Goal: Task Accomplishment & Management: Manage account settings

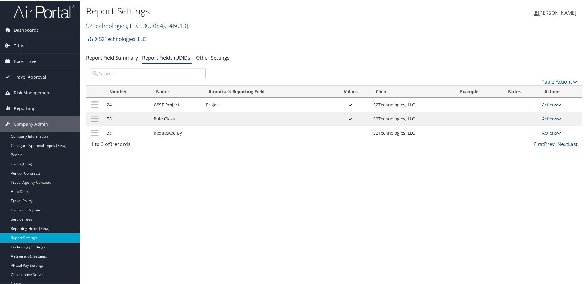
click at [95, 26] on link "S2Technologies, LLC ( 302084 ) , [ 46013 ]" at bounding box center [137, 25] width 102 height 8
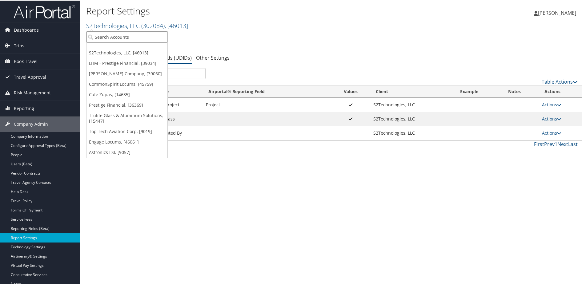
click at [114, 39] on input "search" at bounding box center [127, 36] width 81 height 11
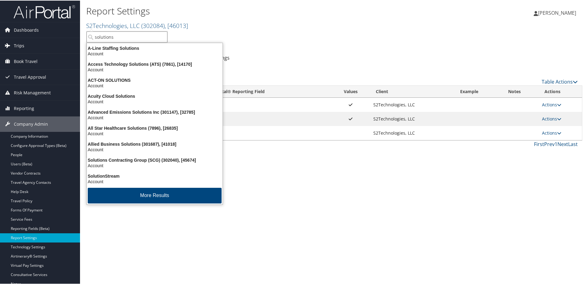
type input "solutions"
click at [25, 47] on link "Trips" at bounding box center [40, 45] width 80 height 15
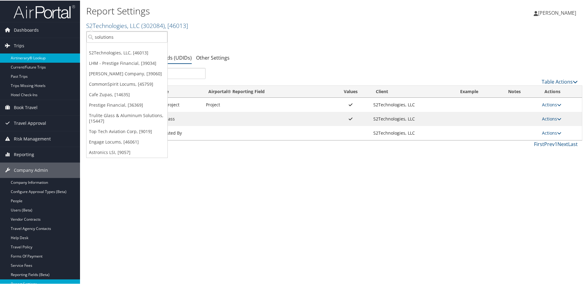
click at [19, 60] on link "Airtinerary® Lookup" at bounding box center [40, 57] width 80 height 9
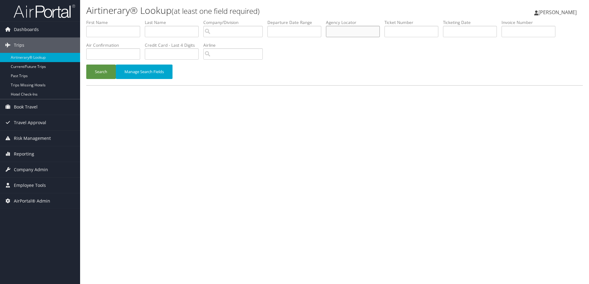
click at [334, 33] on input "text" at bounding box center [353, 31] width 54 height 11
type input "df2qvt"
click at [92, 75] on button "Search" at bounding box center [101, 72] width 30 height 14
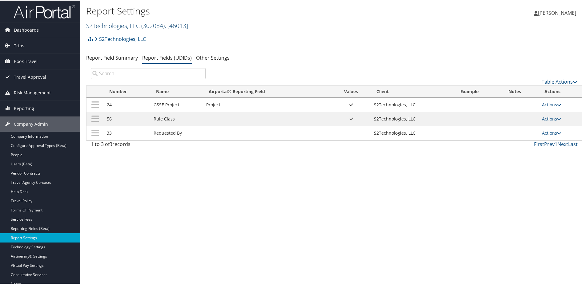
click at [96, 26] on link "S2Technologies, LLC ( 302084 ) , [ 46013 ]" at bounding box center [137, 25] width 102 height 8
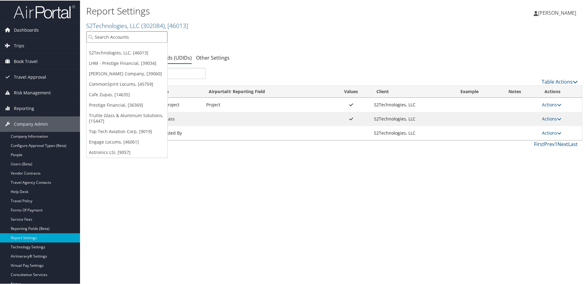
click at [99, 37] on input "search" at bounding box center [127, 36] width 81 height 11
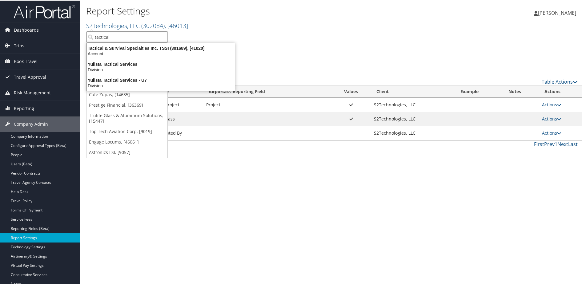
type input "tactical"
click at [235, 24] on h2 "S2Technologies, LLC ( 302084 ) , [ 46013 ]" at bounding box center [251, 24] width 331 height 10
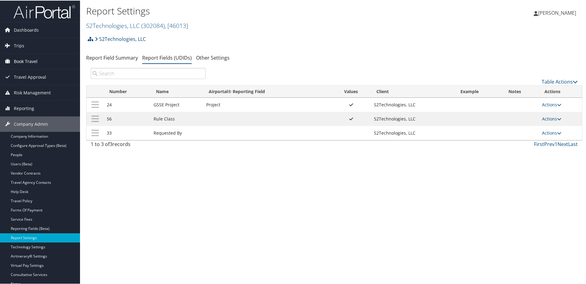
click at [14, 62] on span "Book Travel" at bounding box center [26, 60] width 24 height 15
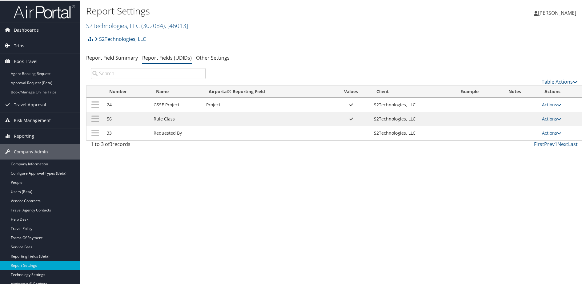
click at [17, 48] on span "Trips" at bounding box center [19, 45] width 10 height 15
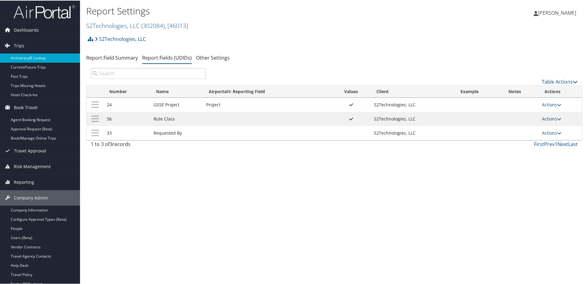
click at [17, 56] on link "Airtinerary® Lookup" at bounding box center [40, 57] width 80 height 9
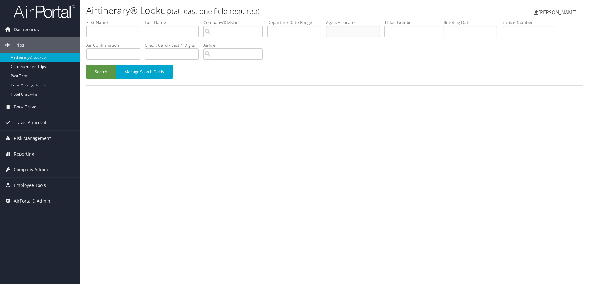
click at [359, 36] on input "text" at bounding box center [353, 31] width 54 height 11
type input "Ef2qvt"
click at [101, 75] on button "Search" at bounding box center [101, 72] width 30 height 14
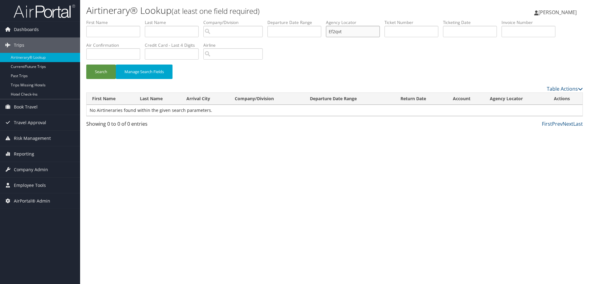
drag, startPoint x: 357, startPoint y: 31, endPoint x: 327, endPoint y: 32, distance: 30.2
click at [327, 19] on ul "First Name Last Name Departure City Arrival City Company/Division Airport/City …" at bounding box center [334, 19] width 496 height 0
click at [22, 167] on span "Company Admin" at bounding box center [31, 169] width 34 height 15
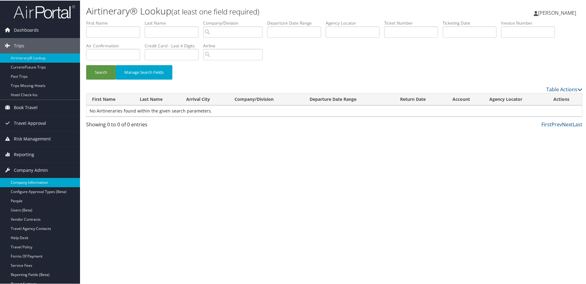
click at [21, 182] on link "Company Information" at bounding box center [40, 182] width 80 height 9
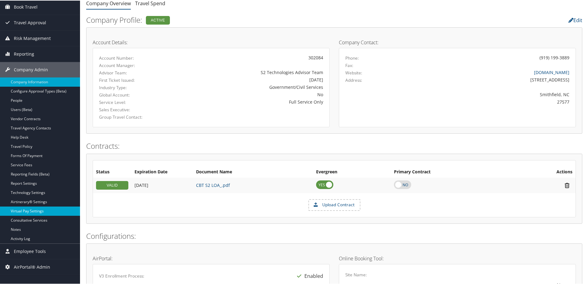
scroll to position [154, 0]
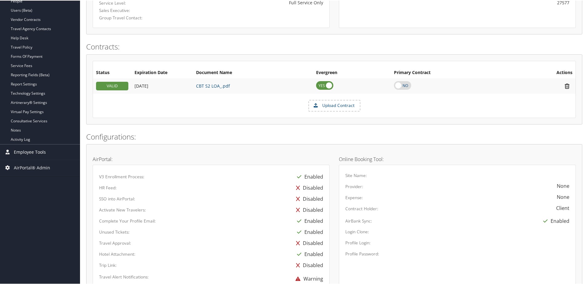
click at [24, 153] on span "Employee Tools" at bounding box center [30, 151] width 32 height 15
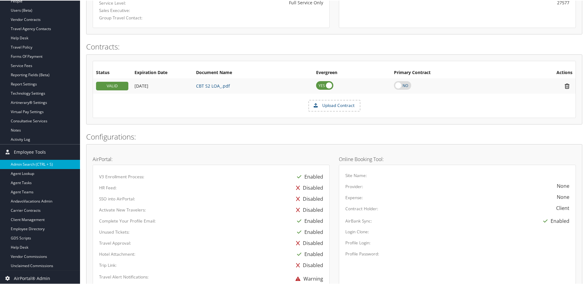
click at [20, 162] on link "Admin Search (CTRL + S)" at bounding box center [40, 163] width 80 height 9
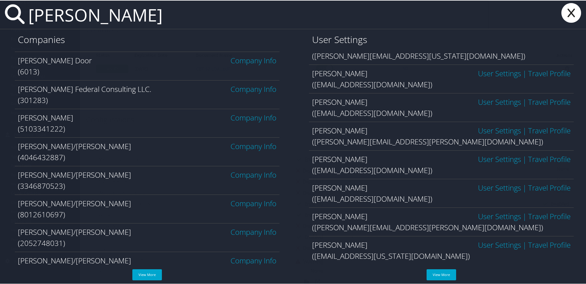
scroll to position [168, 0]
click at [27, 16] on input "martin" at bounding box center [257, 14] width 463 height 28
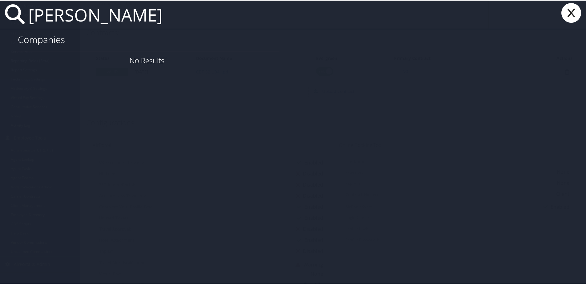
click at [132, 14] on input "cody martin" at bounding box center [257, 14] width 463 height 28
click at [74, 14] on input "cody martin" at bounding box center [257, 14] width 463 height 28
click at [131, 16] on input "cody martin" at bounding box center [257, 14] width 463 height 28
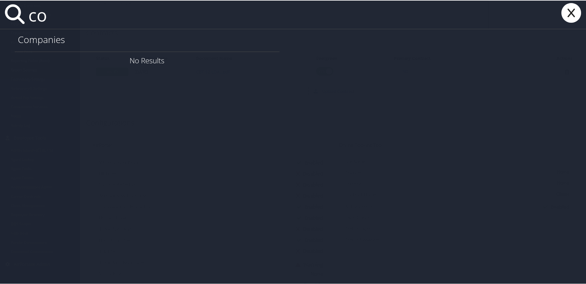
type input "c"
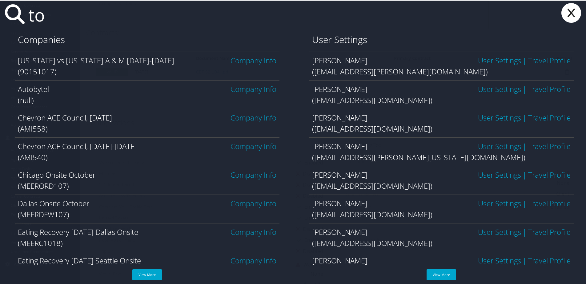
type input "t"
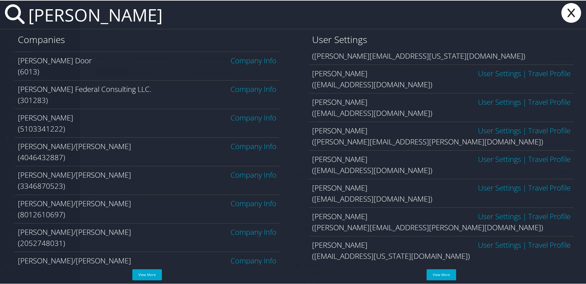
scroll to position [322, 0]
click at [436, 272] on link "View More" at bounding box center [442, 274] width 30 height 11
click at [30, 19] on input "martin" at bounding box center [257, 14] width 463 height 28
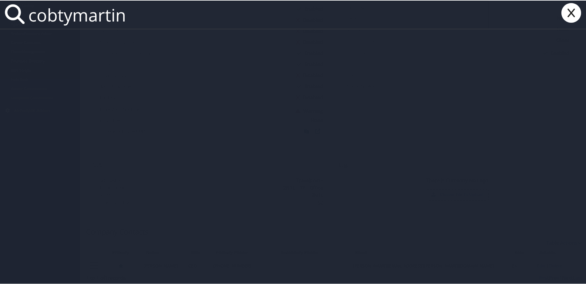
scroll to position [0, 0]
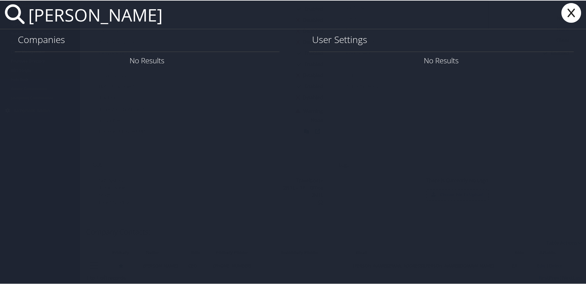
click at [129, 19] on input "coby martin" at bounding box center [257, 14] width 463 height 28
click at [173, 14] on input "Coby martin" at bounding box center [257, 14] width 463 height 28
type input "Coby Martin"
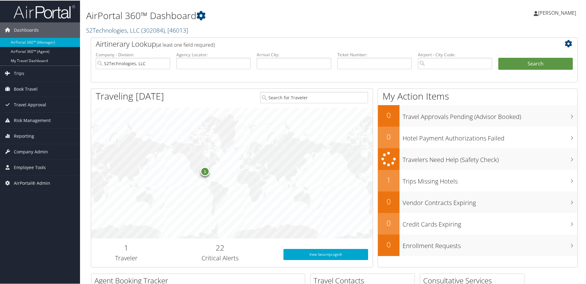
click at [97, 30] on link "S2Technologies, LLC ( 302084 ) , [ 46013 ]" at bounding box center [137, 30] width 102 height 8
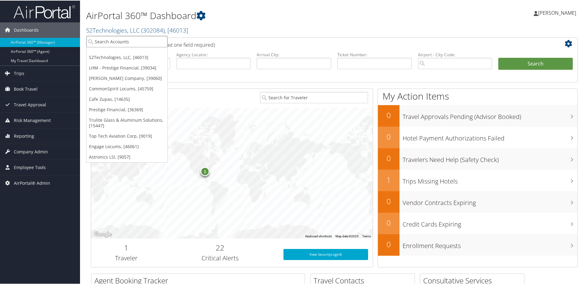
click at [99, 38] on input "search" at bounding box center [127, 40] width 81 height 11
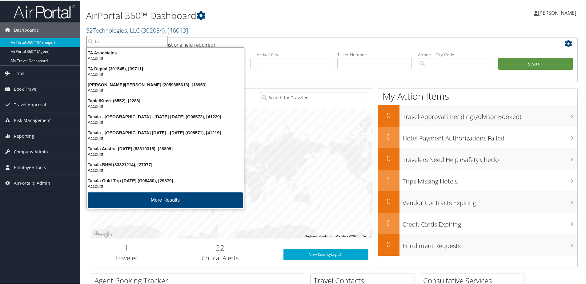
type input "t"
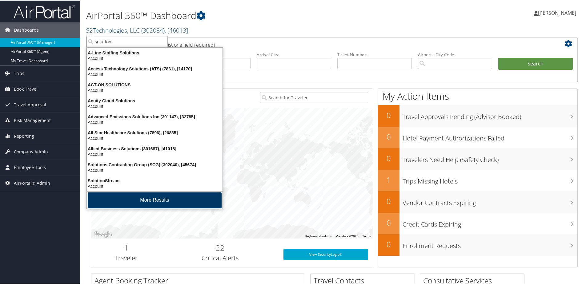
click at [131, 201] on button "More Results" at bounding box center [155, 200] width 134 height 16
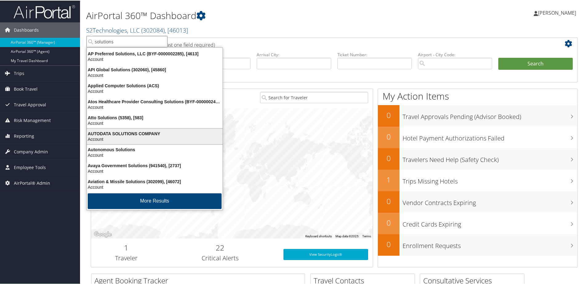
scroll to position [145, 0]
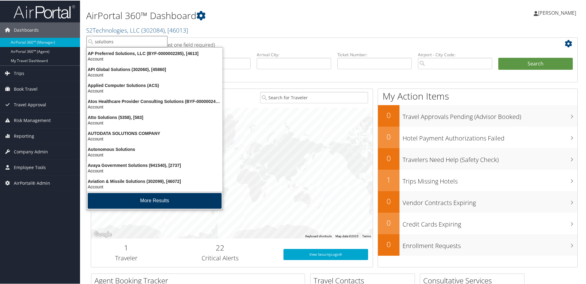
click at [126, 199] on button "More Results" at bounding box center [155, 201] width 134 height 16
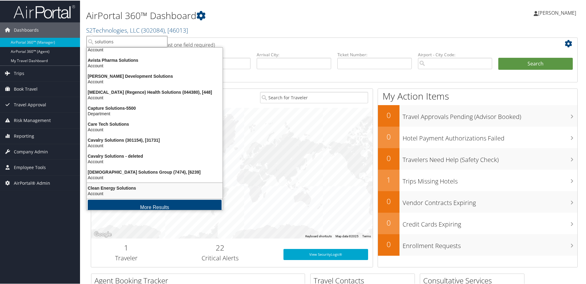
scroll to position [289, 0]
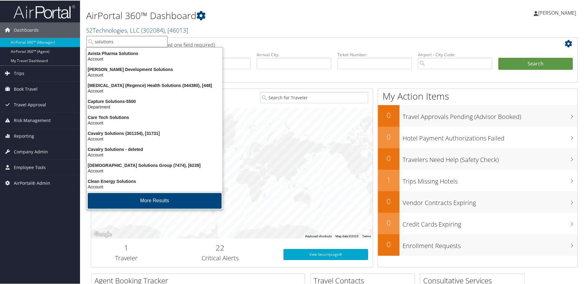
click at [126, 199] on button "More Results" at bounding box center [155, 201] width 134 height 16
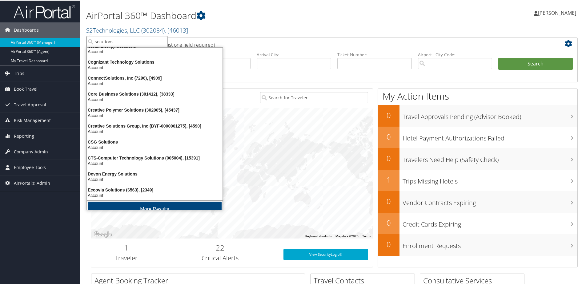
scroll to position [433, 0]
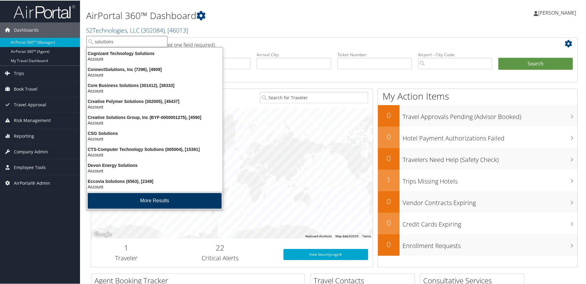
click at [126, 199] on button "More Results" at bounding box center [155, 201] width 134 height 16
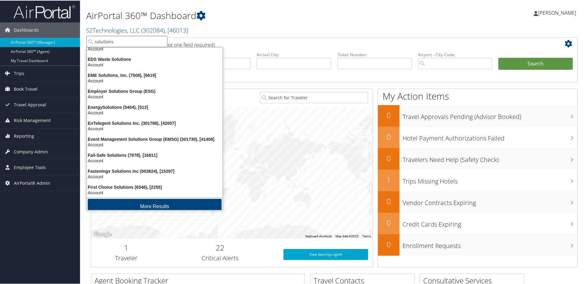
scroll to position [578, 0]
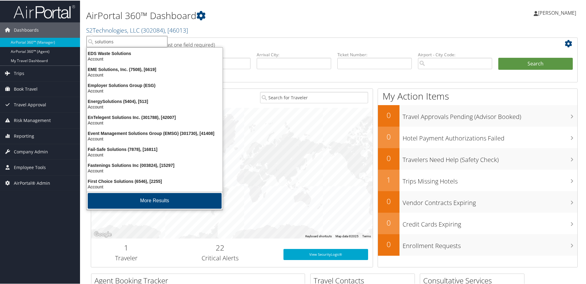
click at [126, 199] on button "More Results" at bounding box center [155, 201] width 134 height 16
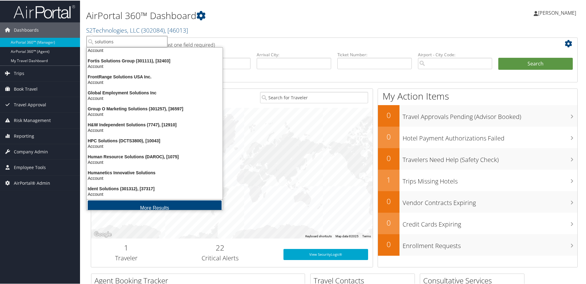
scroll to position [722, 0]
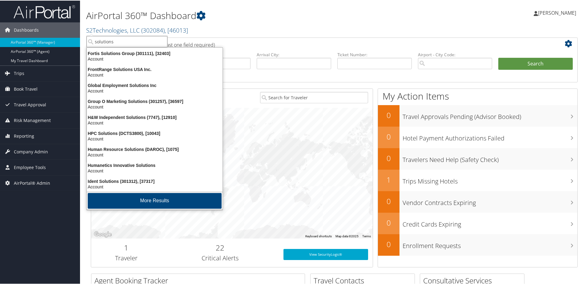
click at [126, 199] on button "More Results" at bounding box center [155, 201] width 134 height 16
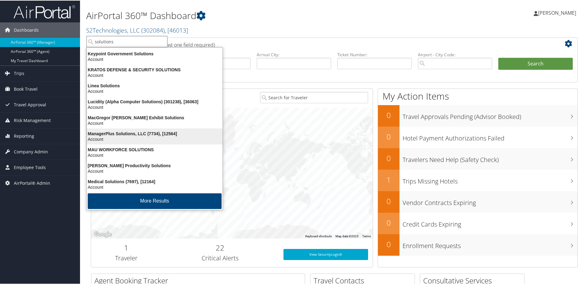
scroll to position [1009, 0]
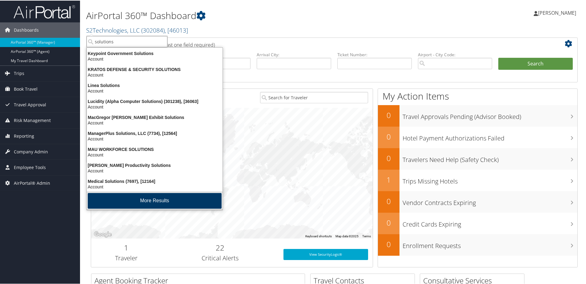
click at [155, 199] on button "More Results" at bounding box center [155, 201] width 134 height 16
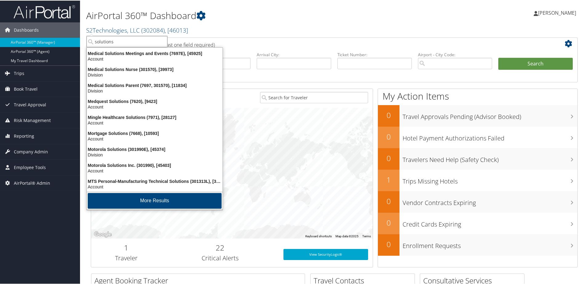
scroll to position [1154, 0]
type input "solutions"
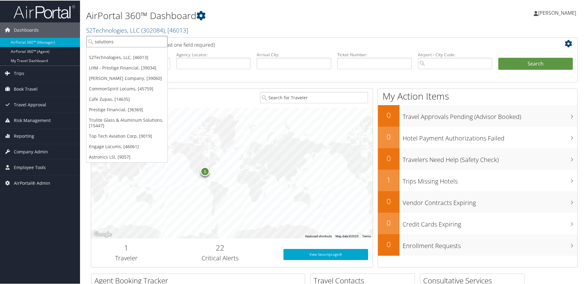
click at [96, 42] on input "solutions" at bounding box center [127, 40] width 81 height 11
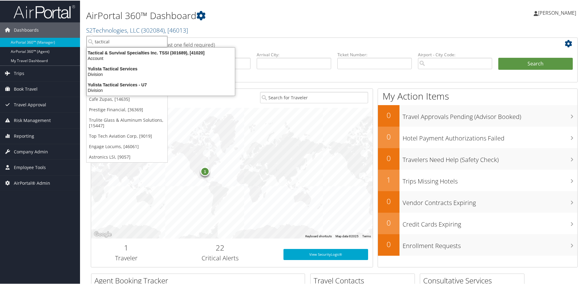
scroll to position [0, 0]
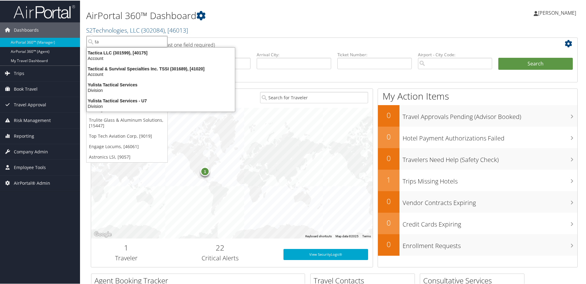
type input "t"
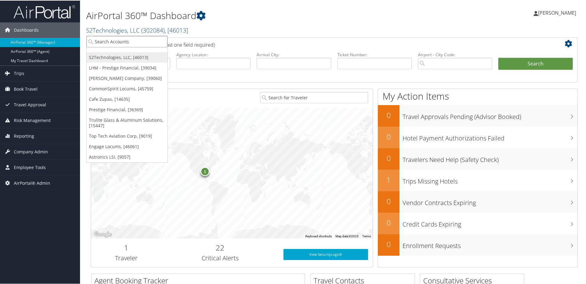
type input "S"
type input "t"
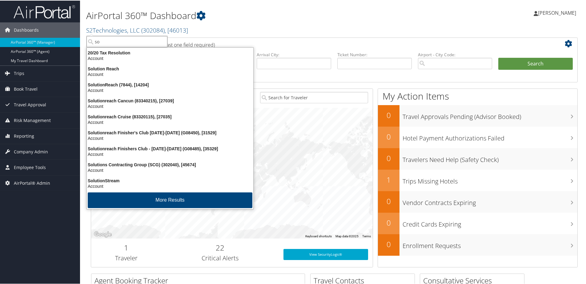
type input "s"
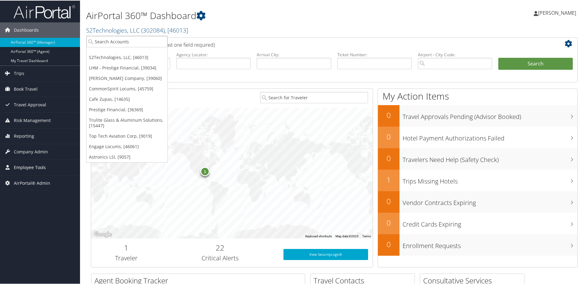
click at [18, 164] on span "Employee Tools" at bounding box center [30, 166] width 32 height 15
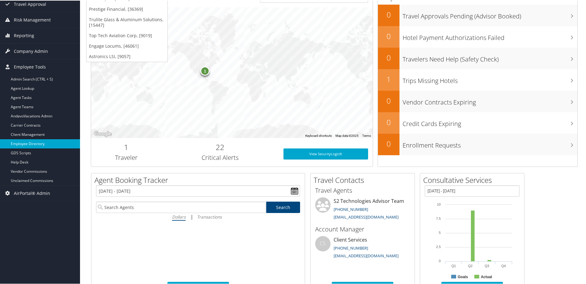
scroll to position [62, 0]
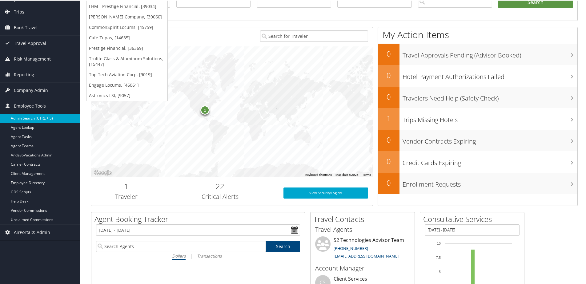
click at [20, 120] on link "Admin Search (CTRL + S)" at bounding box center [40, 117] width 80 height 9
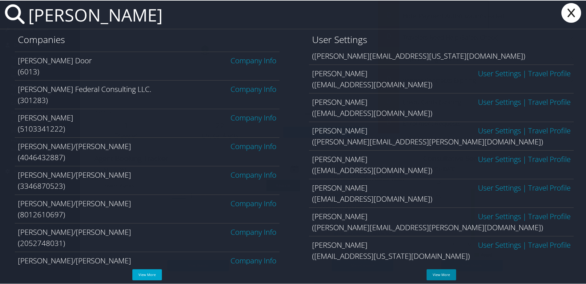
scroll to position [123, 0]
click at [438, 276] on link "View More" at bounding box center [442, 274] width 30 height 11
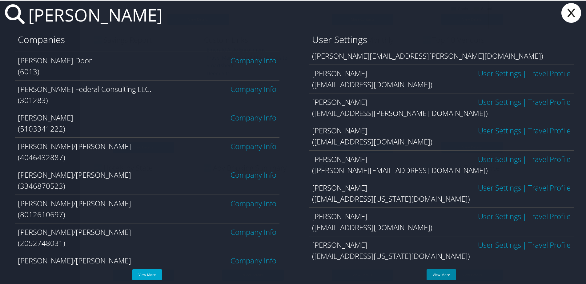
scroll to position [369, 0]
click at [438, 275] on link "View More" at bounding box center [442, 274] width 30 height 11
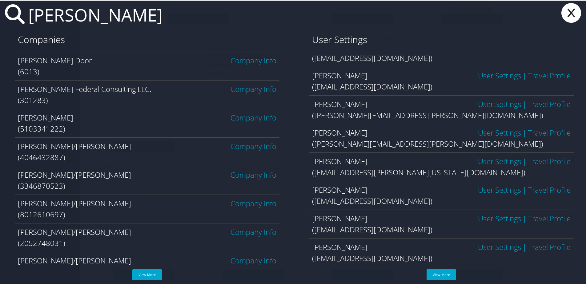
scroll to position [932, 0]
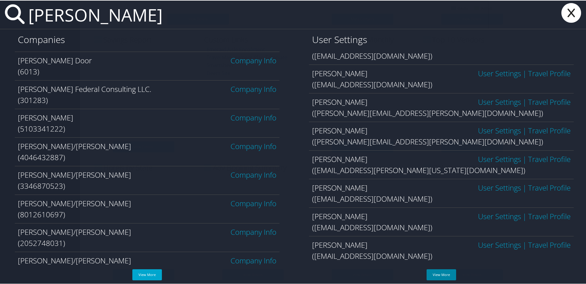
click at [442, 280] on link "View More" at bounding box center [442, 274] width 30 height 11
click at [441, 278] on link "View More" at bounding box center [442, 274] width 30 height 11
click at [440, 276] on link "View More" at bounding box center [442, 274] width 30 height 11
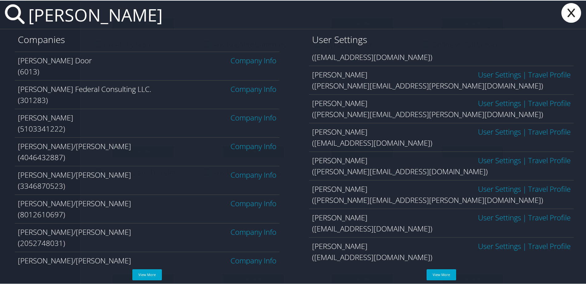
scroll to position [1791, 0]
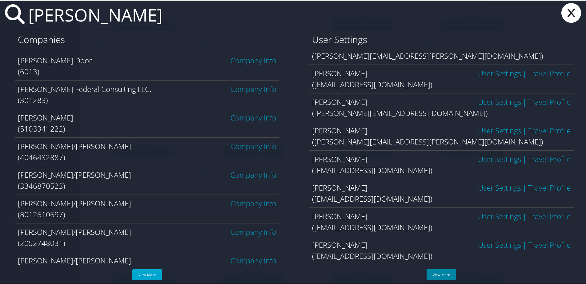
click at [439, 273] on link "View More" at bounding box center [442, 274] width 30 height 11
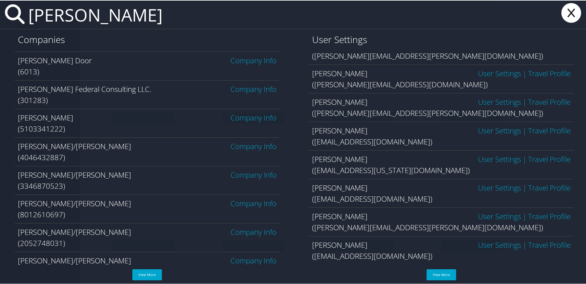
scroll to position [739, 0]
click at [433, 277] on link "View More" at bounding box center [442, 274] width 30 height 11
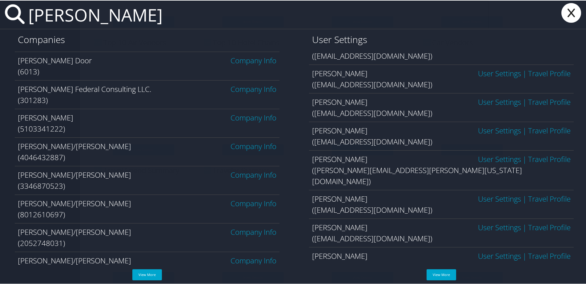
scroll to position [757, 0]
click at [440, 279] on link "View More" at bounding box center [442, 274] width 30 height 11
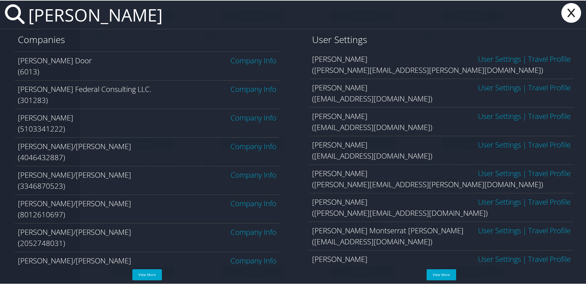
scroll to position [2650, 0]
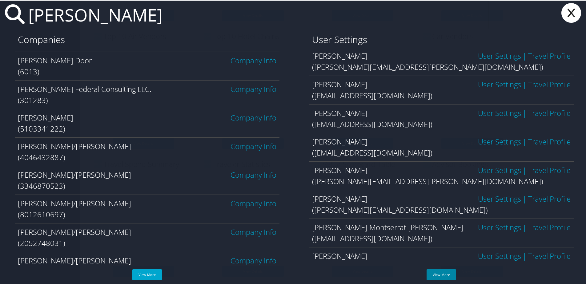
click at [439, 276] on link "View More" at bounding box center [442, 274] width 30 height 11
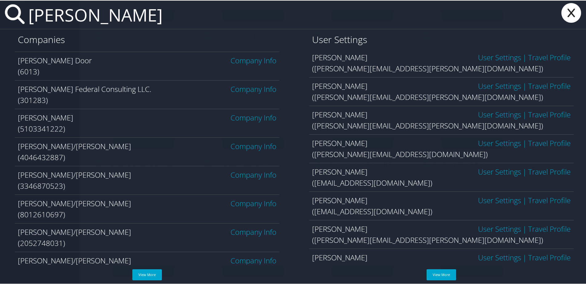
scroll to position [2936, 0]
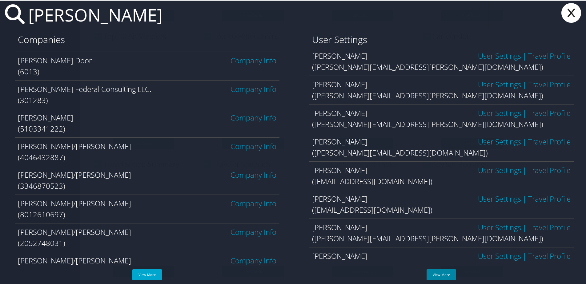
click at [445, 272] on link "View More" at bounding box center [442, 274] width 30 height 11
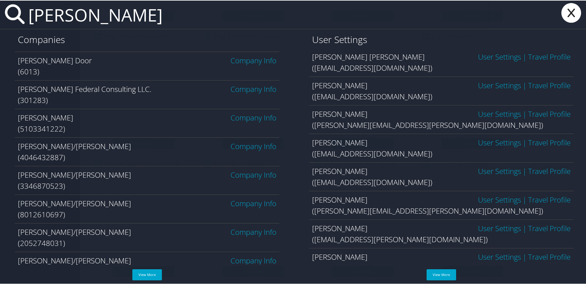
scroll to position [3222, 0]
click at [439, 275] on link "View More" at bounding box center [442, 274] width 30 height 11
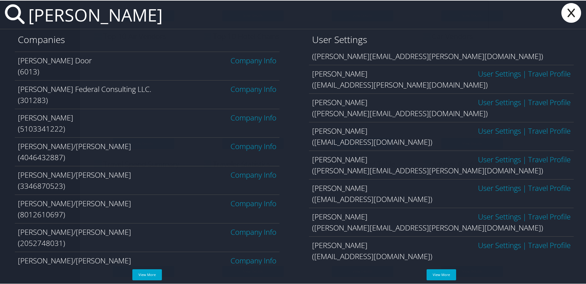
scroll to position [3509, 0]
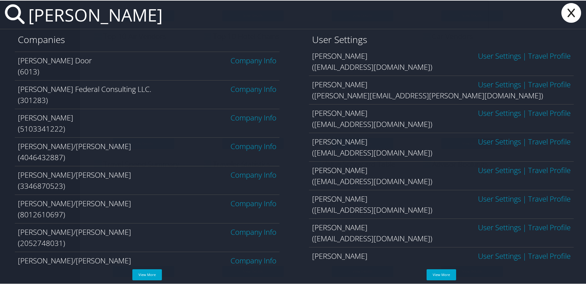
click at [26, 17] on input "martin" at bounding box center [257, 14] width 463 height 28
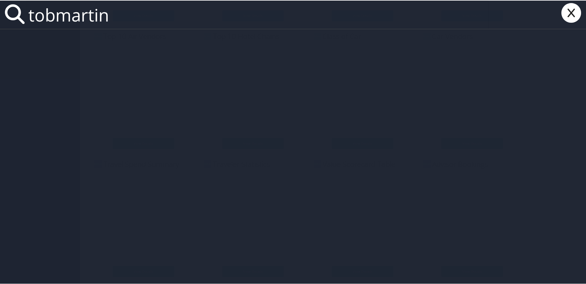
scroll to position [0, 0]
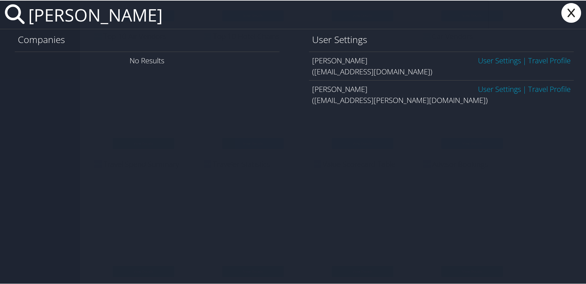
type input "colby martin"
click at [491, 62] on link "User Settings" at bounding box center [499, 60] width 43 height 10
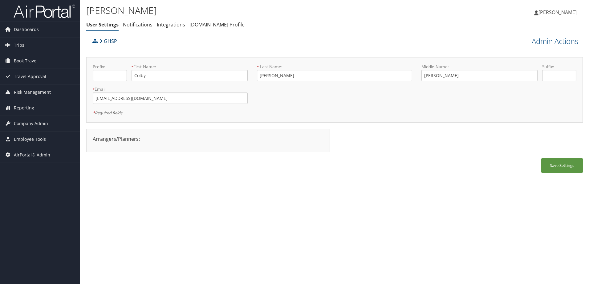
click at [106, 42] on link "GHSP" at bounding box center [108, 41] width 18 height 12
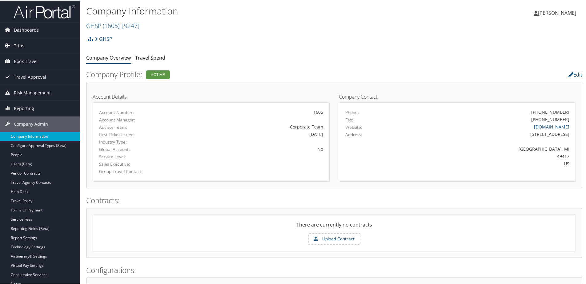
click at [18, 47] on span "Trips" at bounding box center [19, 45] width 10 height 15
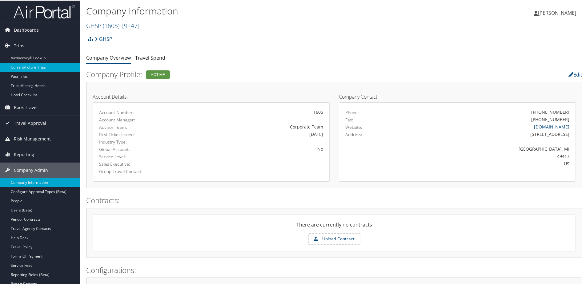
click at [22, 65] on link "Current/Future Trips" at bounding box center [40, 66] width 80 height 9
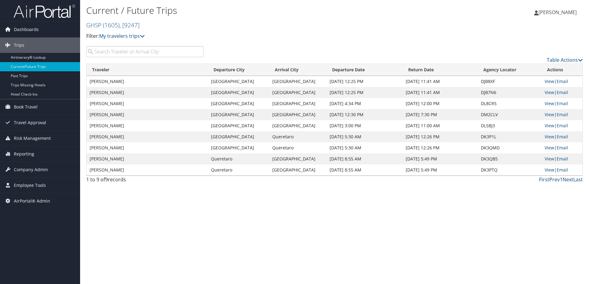
click at [102, 49] on input "search" at bounding box center [144, 51] width 117 height 11
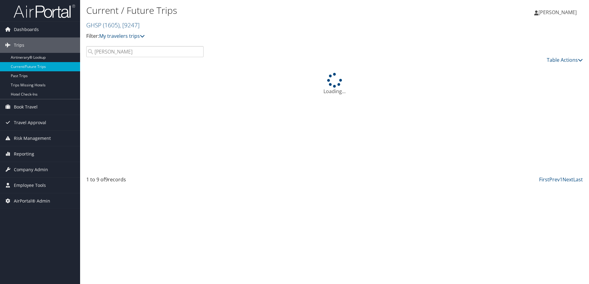
type input "[PERSON_NAME]"
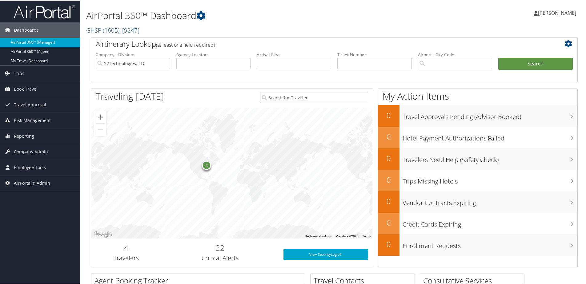
click at [96, 32] on link "GHSP ( 1605 ) , [ 9247 ]" at bounding box center [112, 30] width 53 height 8
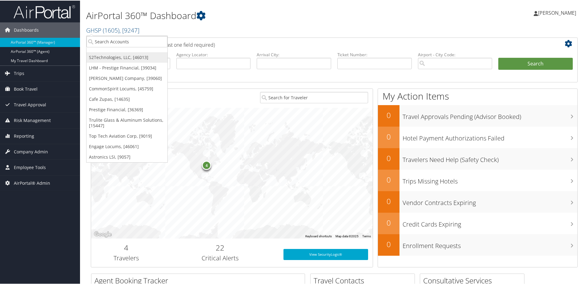
click at [99, 58] on link "S2Technologies, LLC, [46013]" at bounding box center [127, 57] width 81 height 10
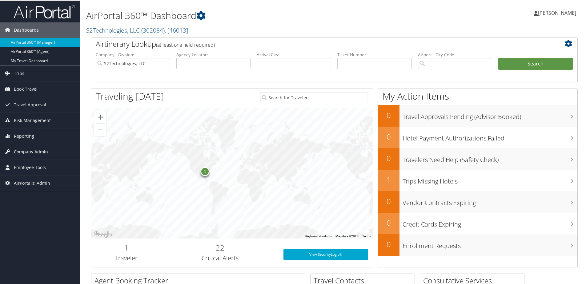
click at [30, 152] on span "Company Admin" at bounding box center [31, 151] width 34 height 15
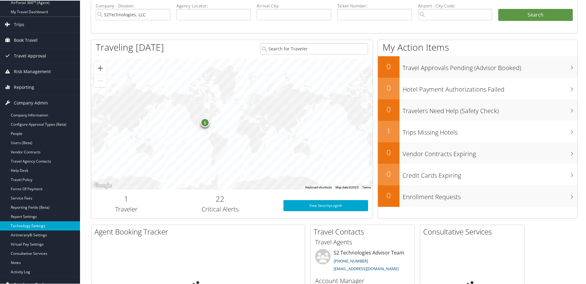
scroll to position [123, 0]
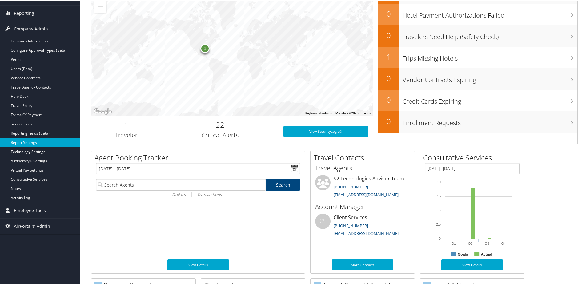
click at [27, 142] on link "Report Settings" at bounding box center [40, 142] width 80 height 9
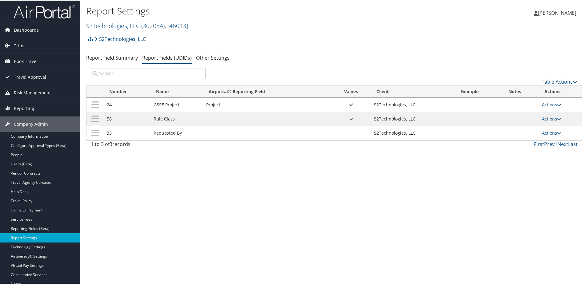
click at [142, 71] on input "search" at bounding box center [148, 72] width 115 height 11
click at [550, 79] on link "Table Actions" at bounding box center [560, 81] width 36 height 7
click at [519, 93] on link "New Record" at bounding box center [539, 91] width 81 height 10
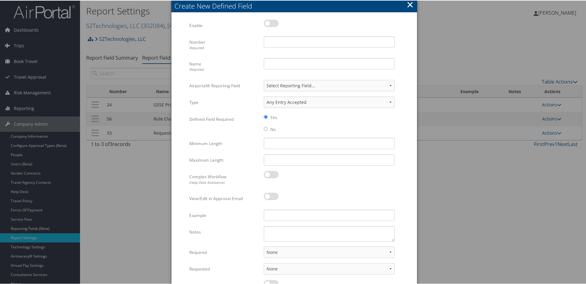
click at [272, 24] on label at bounding box center [271, 22] width 15 height 7
click at [271, 24] on input "checkbox" at bounding box center [269, 24] width 4 height 4
checkbox input "true"
click at [271, 40] on input "Number Required" at bounding box center [329, 41] width 131 height 11
type input "1"
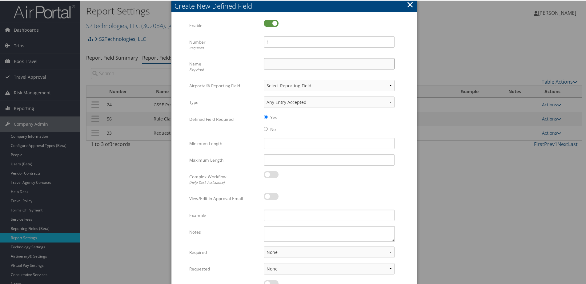
click at [277, 65] on input "Name Required" at bounding box center [329, 63] width 131 height 11
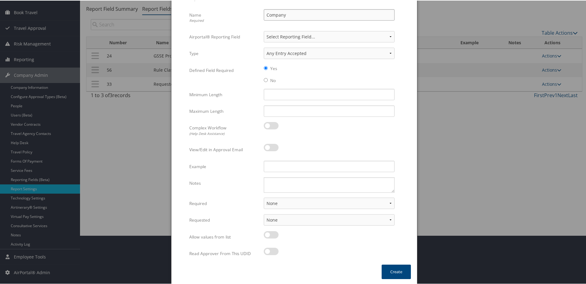
scroll to position [50, 0]
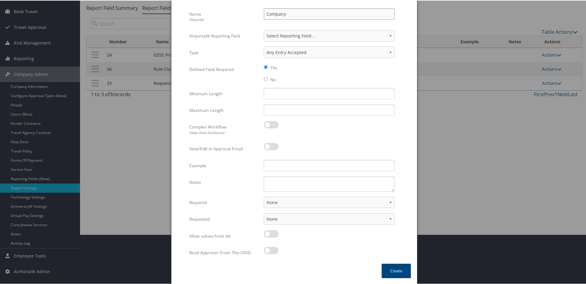
type input "Company"
click at [306, 51] on select "Any Entry Accepted Alphanumeric Numeric Currency Alpha" at bounding box center [329, 51] width 131 height 11
click at [307, 31] on select "Select Reporting Field... Authorization Billable Client Cost Center Department …" at bounding box center [329, 35] width 131 height 11
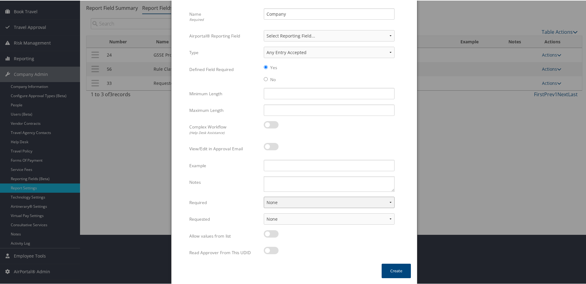
click at [294, 202] on select "None For Guest Travelers For Profiled Travelers For Both" at bounding box center [329, 201] width 131 height 11
select select "both"
click at [264, 196] on select "None For Guest Travelers For Profiled Travelers For Both" at bounding box center [329, 201] width 131 height 11
click at [291, 219] on select "None In Profile At Booking Both" at bounding box center [329, 218] width 131 height 11
select select "trip"
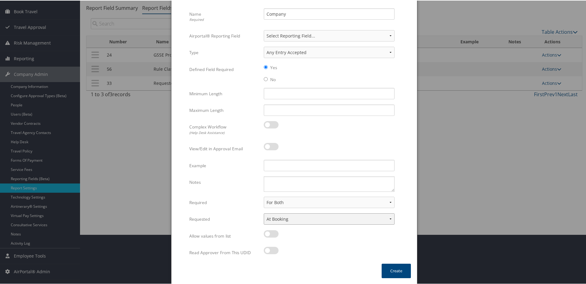
click at [264, 213] on select "None In Profile At Booking Both" at bounding box center [329, 218] width 131 height 11
click at [271, 185] on textarea "Notes" at bounding box center [329, 183] width 131 height 15
click at [270, 166] on input "Example" at bounding box center [329, 164] width 131 height 11
type input "F"
click at [281, 55] on select "Any Entry Accepted Alphanumeric Numeric Currency Alpha" at bounding box center [329, 51] width 131 height 11
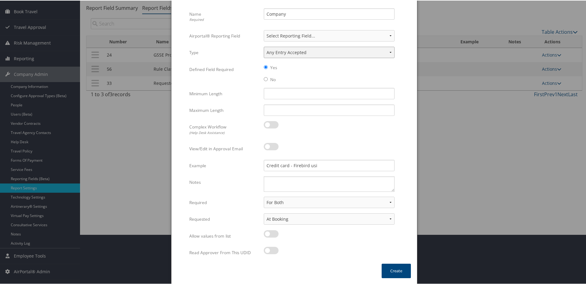
click at [281, 53] on select "Any Entry Accepted Alphanumeric Numeric Currency Alpha" at bounding box center [329, 51] width 131 height 11
click at [321, 166] on input "Credit card - Firebird usi" at bounding box center [329, 164] width 131 height 11
drag, startPoint x: 367, startPoint y: 164, endPoint x: 262, endPoint y: 165, distance: 105.0
click at [262, 165] on div "Credit card - Firebird is using personal credit card Multiple values The select…" at bounding box center [329, 167] width 140 height 16
type input "Firebird - personal credit card"
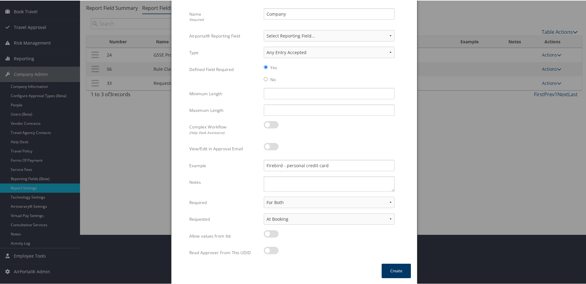
click at [393, 268] on button "Create" at bounding box center [396, 271] width 29 height 14
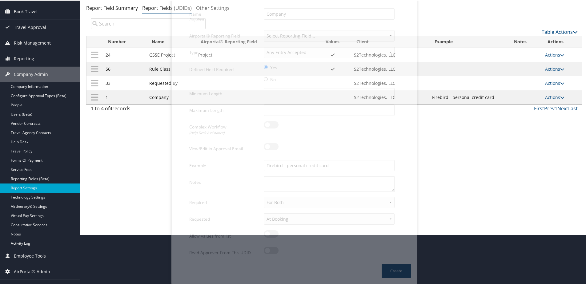
scroll to position [45, 0]
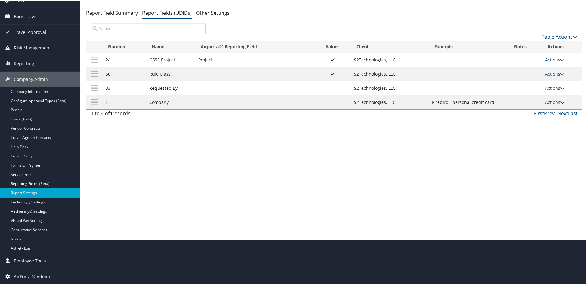
click at [554, 102] on link "Actions" at bounding box center [554, 102] width 19 height 6
click at [535, 111] on link "Update Report Field Values" at bounding box center [528, 111] width 66 height 10
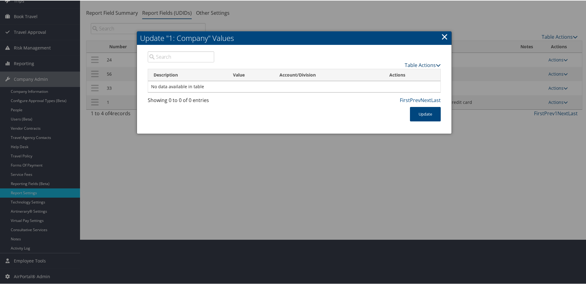
click at [410, 65] on link "Table Actions" at bounding box center [423, 64] width 36 height 7
click at [375, 75] on link "New Record" at bounding box center [398, 74] width 81 height 10
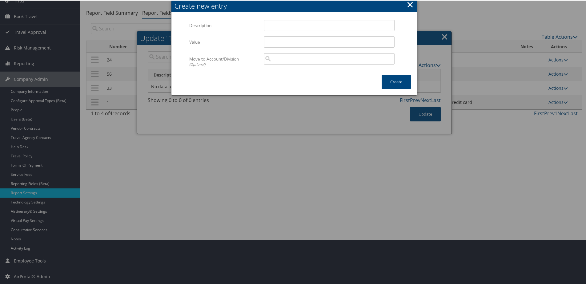
click at [407, 4] on button "×" at bounding box center [410, 4] width 7 height 12
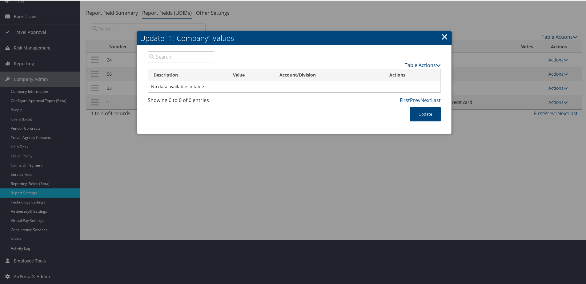
click at [422, 62] on link "Table Actions" at bounding box center [423, 64] width 36 height 7
click at [381, 73] on link "New Record" at bounding box center [398, 74] width 81 height 10
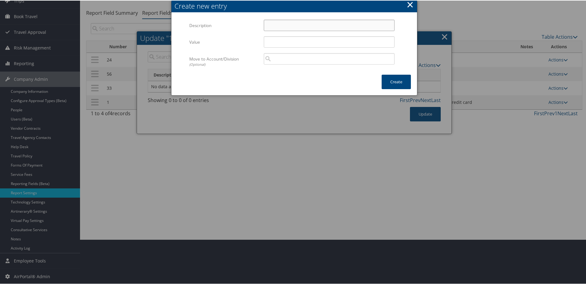
click at [272, 25] on input "Description" at bounding box center [329, 24] width 131 height 11
paste input "GSSE FIREBIRD"
type input "GSSE FIREBIRD"
paste input "GSSE FIREBIRD"
type input "GSSE FIREBIRD"
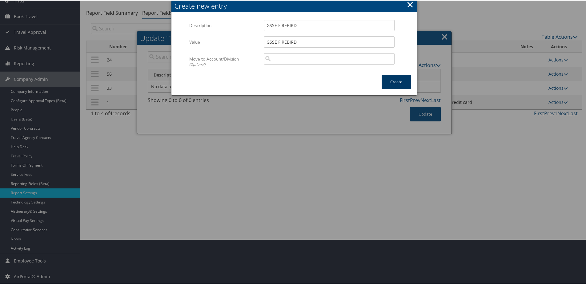
click at [392, 83] on button "Create" at bounding box center [396, 81] width 29 height 14
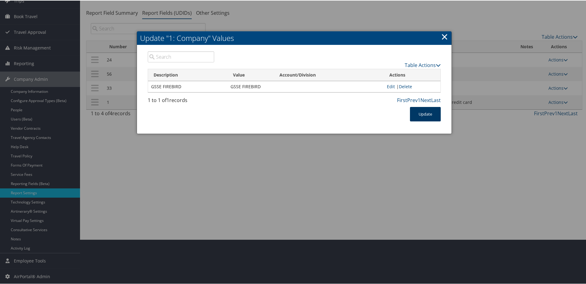
click at [423, 113] on button "Update" at bounding box center [425, 114] width 31 height 14
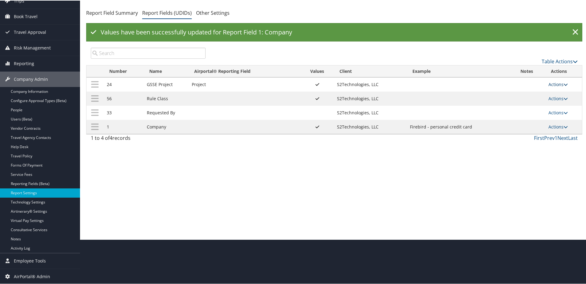
click at [556, 83] on link "Actions" at bounding box center [558, 84] width 19 height 6
click at [539, 91] on link "Update Report Field Values" at bounding box center [532, 93] width 66 height 10
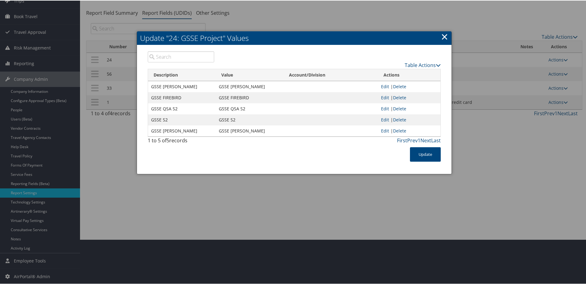
click at [443, 36] on link "×" at bounding box center [444, 36] width 7 height 12
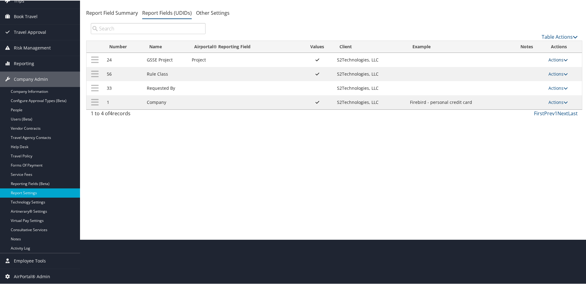
click at [559, 62] on link "Actions" at bounding box center [558, 59] width 19 height 6
click at [447, 116] on div "First Prev 1 Next Last" at bounding box center [396, 112] width 363 height 7
click at [553, 101] on link "Actions" at bounding box center [558, 102] width 19 height 6
click at [506, 112] on icon at bounding box center [504, 111] width 6 height 4
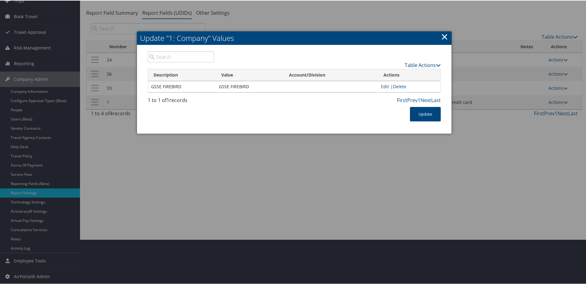
click at [413, 64] on link "Table Actions" at bounding box center [423, 64] width 36 height 7
click at [389, 72] on link "New Record" at bounding box center [398, 74] width 81 height 10
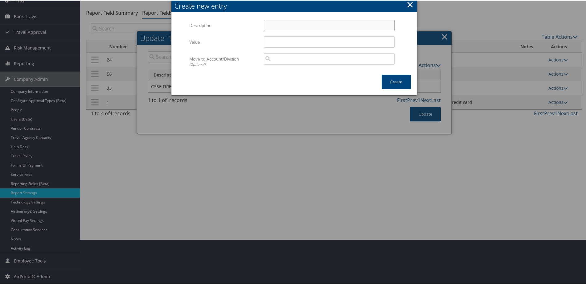
paste input "GSSE S2"
type input "GSSE S2"
paste input "GSSE S2"
type input "GSSE S2"
click at [388, 80] on button "Create" at bounding box center [396, 81] width 29 height 14
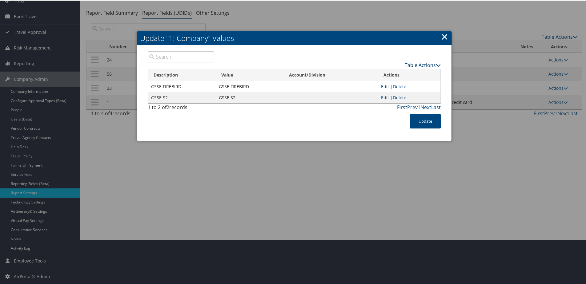
click at [420, 63] on link "Table Actions" at bounding box center [423, 64] width 36 height 7
click at [395, 71] on link "New Record" at bounding box center [398, 74] width 81 height 10
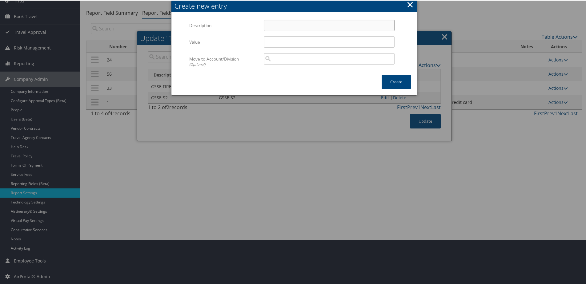
paste input "GSSE QSA S2"
type input "GSSE QSA S2"
paste input "GSSE QSA S2"
click at [272, 42] on input "GSSE QSA S2" at bounding box center [329, 41] width 131 height 11
type input "GSSE QSA S2"
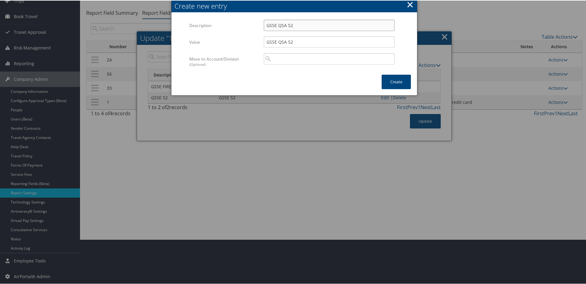
click at [275, 27] on input "GSSE QSA S2" at bounding box center [329, 24] width 131 height 11
type input "GSSE QSA S2"
click at [400, 82] on button "Create" at bounding box center [396, 81] width 29 height 14
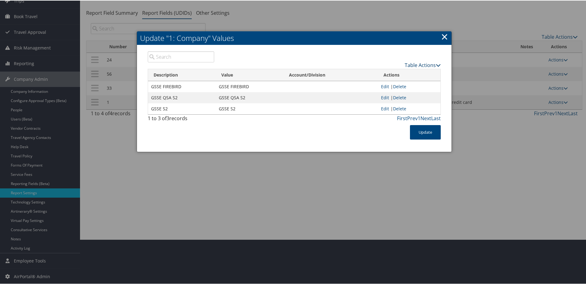
click at [414, 61] on link "Table Actions" at bounding box center [423, 64] width 36 height 7
click at [363, 72] on icon at bounding box center [364, 74] width 6 height 4
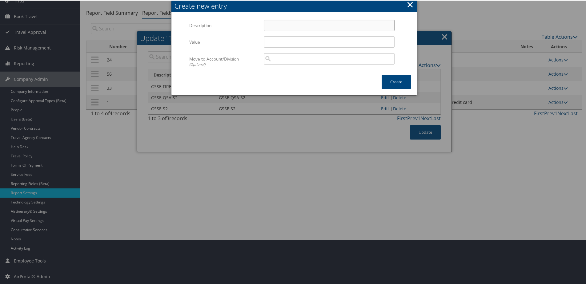
paste input "GSSE [PERSON_NAME]"
type input "GSSE [PERSON_NAME]"
paste input "GSSE [PERSON_NAME]"
type input "GSSE [PERSON_NAME]"
click at [394, 81] on button "Create" at bounding box center [396, 81] width 29 height 14
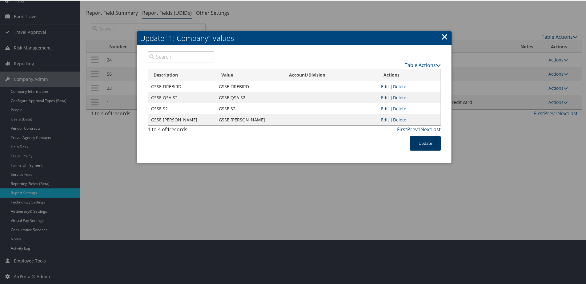
click at [425, 141] on button "Update" at bounding box center [425, 143] width 31 height 14
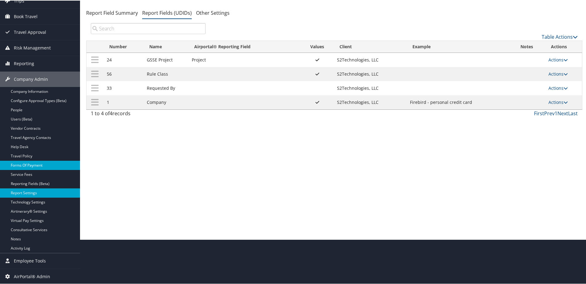
click at [30, 167] on link "Forms Of Payment" at bounding box center [40, 164] width 80 height 9
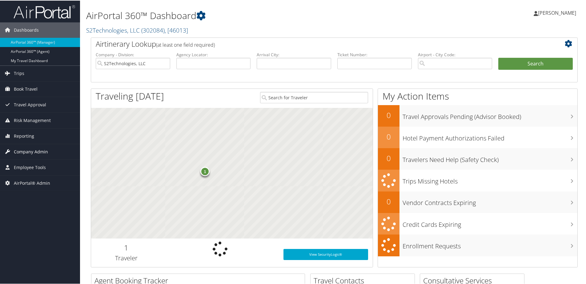
click at [37, 152] on span "Company Admin" at bounding box center [31, 151] width 34 height 15
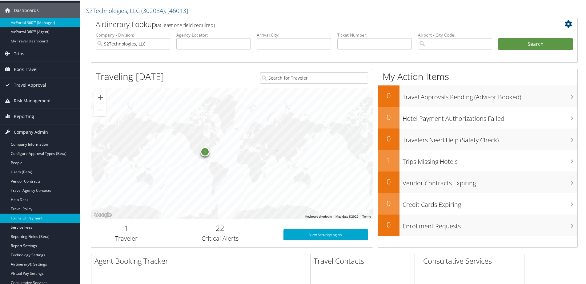
scroll to position [31, 0]
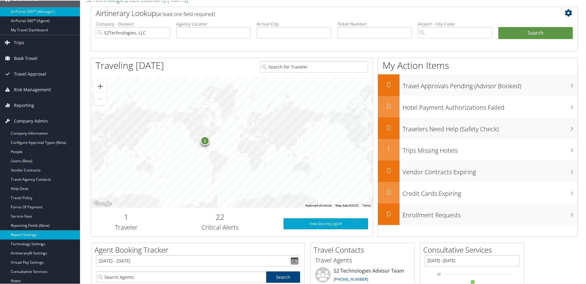
click at [26, 232] on link "Report Settings" at bounding box center [40, 234] width 80 height 9
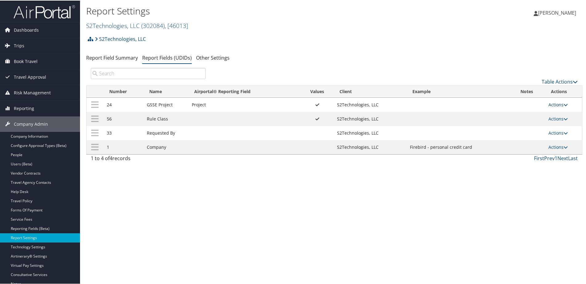
click at [549, 103] on link "Actions" at bounding box center [558, 104] width 19 height 6
click at [535, 111] on link "Update Report Field Values" at bounding box center [532, 113] width 66 height 10
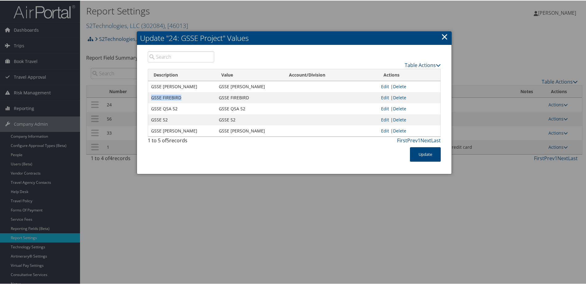
drag, startPoint x: 148, startPoint y: 96, endPoint x: 185, endPoint y: 95, distance: 36.3
click at [185, 95] on td "GSSE FIREBIRD" at bounding box center [182, 97] width 68 height 11
copy td "GSSE FIREBIRD"
drag, startPoint x: 148, startPoint y: 118, endPoint x: 174, endPoint y: 120, distance: 25.9
click at [174, 120] on td "GSSE S2" at bounding box center [182, 119] width 68 height 11
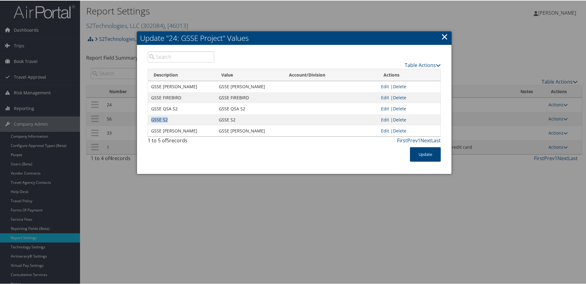
copy td "GSSE S2"
click at [442, 35] on link "×" at bounding box center [444, 36] width 7 height 12
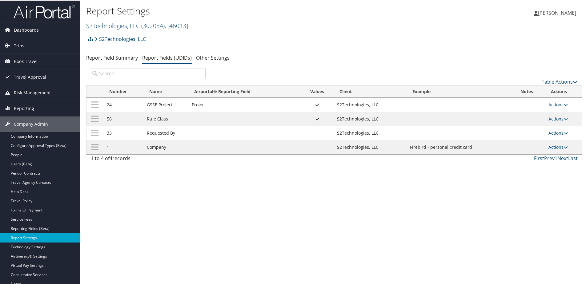
click at [546, 101] on td "Actions Update Report Field Values Upload Report Field Values Edit Delete" at bounding box center [564, 104] width 37 height 14
click at [546, 103] on td "Actions Update Report Field Values Upload Report Field Values Edit Delete" at bounding box center [564, 104] width 37 height 14
click at [550, 106] on link "Actions" at bounding box center [558, 104] width 19 height 6
click at [521, 117] on link "Update Report Field Values" at bounding box center [532, 113] width 66 height 10
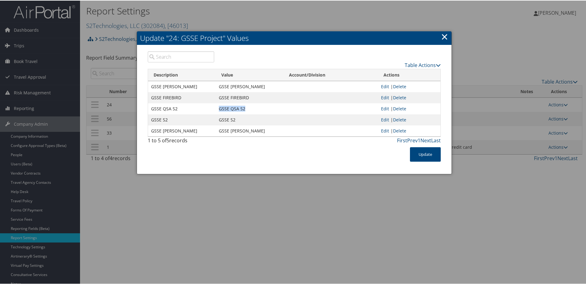
drag, startPoint x: 213, startPoint y: 108, endPoint x: 255, endPoint y: 110, distance: 41.9
click at [255, 110] on tr "GSSE QSA S2 GSSE QSA S2 Edit | Delete" at bounding box center [294, 108] width 292 height 11
copy tr "GSSE QSA S2"
drag, startPoint x: 217, startPoint y: 130, endPoint x: 257, endPoint y: 130, distance: 40.3
click at [257, 130] on td "GSSE [PERSON_NAME]" at bounding box center [250, 130] width 68 height 11
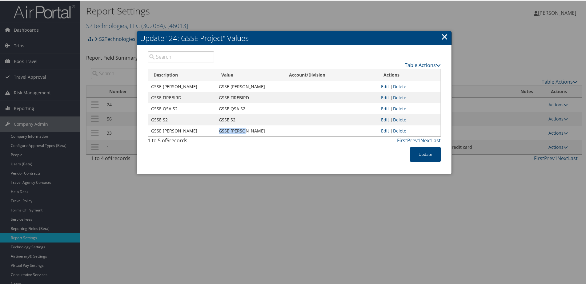
copy td "GSSE [PERSON_NAME]"
click at [436, 38] on h2 "Update "24: GSSE Project" Values" at bounding box center [294, 38] width 315 height 14
click at [441, 37] on link "×" at bounding box center [444, 36] width 7 height 12
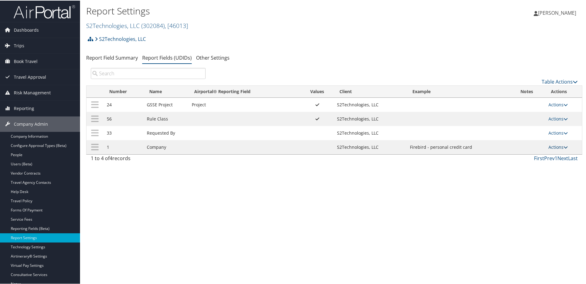
click at [551, 149] on td "Actions Update Report Field Values Upload Report Field Values Edit Delete" at bounding box center [564, 147] width 37 height 14
click at [550, 148] on link "Actions" at bounding box center [558, 147] width 19 height 6
click at [536, 154] on link "Update Report Field Values" at bounding box center [532, 156] width 66 height 10
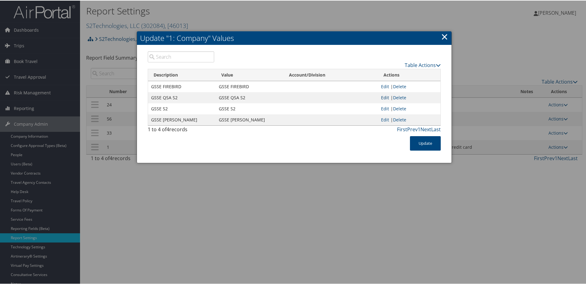
click at [385, 98] on link "Edit" at bounding box center [385, 97] width 8 height 6
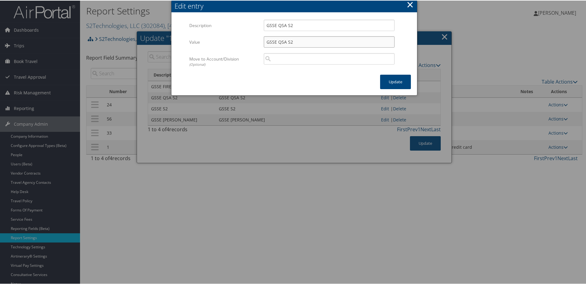
drag, startPoint x: 300, startPoint y: 42, endPoint x: 265, endPoint y: 41, distance: 35.4
click at [265, 41] on input "GSSE QSA S2" at bounding box center [329, 41] width 131 height 11
click at [296, 39] on input "GSSE QSA S2" at bounding box center [329, 41] width 131 height 11
click at [298, 44] on input "GSSE QSA S2" at bounding box center [329, 41] width 131 height 11
click at [293, 54] on input "search" at bounding box center [329, 58] width 131 height 11
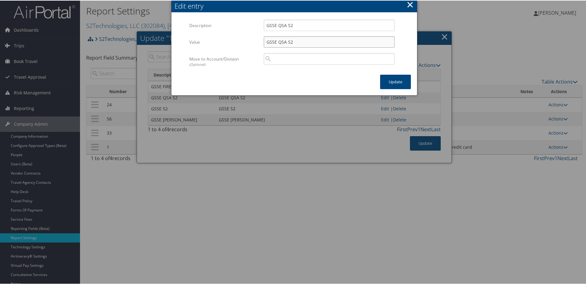
click at [287, 43] on input "GSSE QSA S2" at bounding box center [329, 41] width 131 height 11
type input "GSSE S2"
click at [386, 83] on button "Update" at bounding box center [395, 81] width 31 height 14
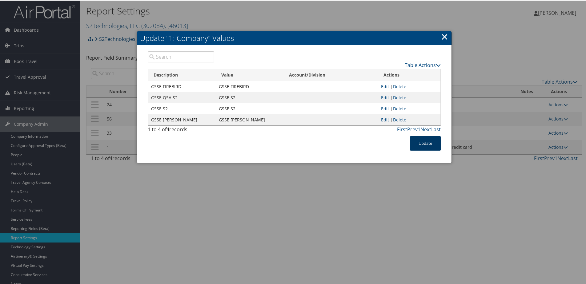
click at [423, 145] on button "Update" at bounding box center [425, 143] width 31 height 14
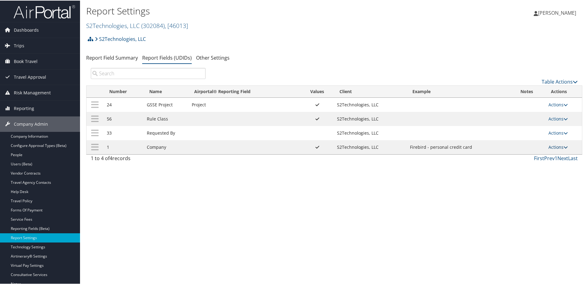
click at [555, 149] on link "Actions" at bounding box center [558, 147] width 19 height 6
click at [530, 175] on link "Edit" at bounding box center [532, 177] width 66 height 10
select select "both"
select select "trip"
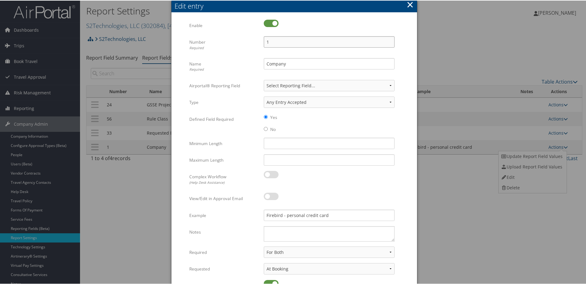
drag, startPoint x: 286, startPoint y: 41, endPoint x: 255, endPoint y: 42, distance: 30.5
click at [255, 42] on div "Number Required 1 Multiple values The selected items contain different values f…" at bounding box center [294, 47] width 210 height 22
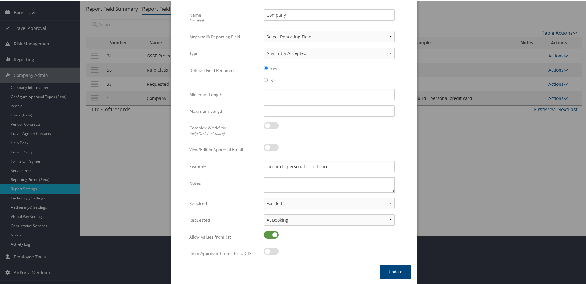
scroll to position [50, 0]
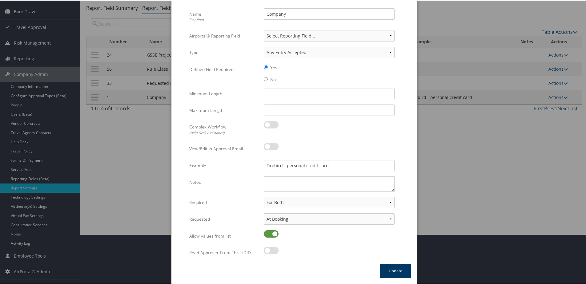
type input "95"
click at [398, 267] on button "Update" at bounding box center [395, 271] width 31 height 14
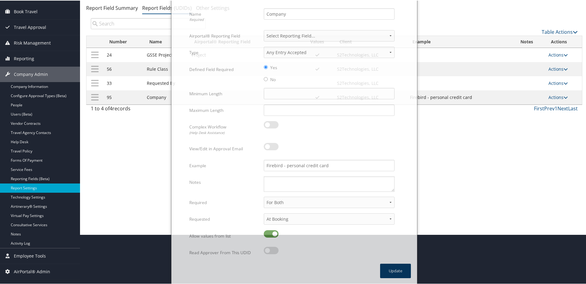
click at [398, 267] on button "Update" at bounding box center [395, 271] width 31 height 14
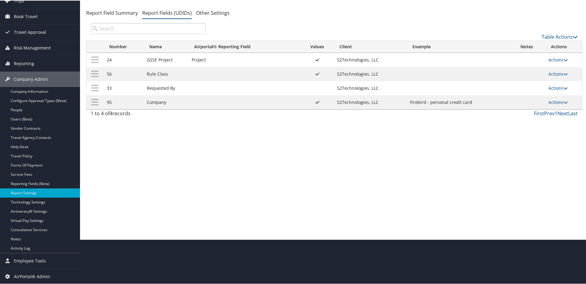
scroll to position [45, 0]
click at [549, 100] on link "Actions" at bounding box center [558, 102] width 19 height 6
click at [522, 131] on link "Edit" at bounding box center [532, 132] width 66 height 10
select select "both"
select select "trip"
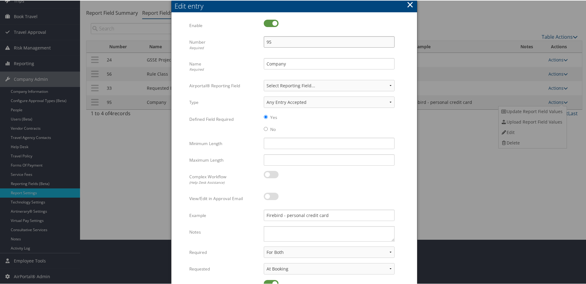
drag, startPoint x: 276, startPoint y: 43, endPoint x: 258, endPoint y: 44, distance: 17.6
click at [259, 44] on div "95 Multiple values The selected items contain different values for this input. …" at bounding box center [329, 44] width 140 height 16
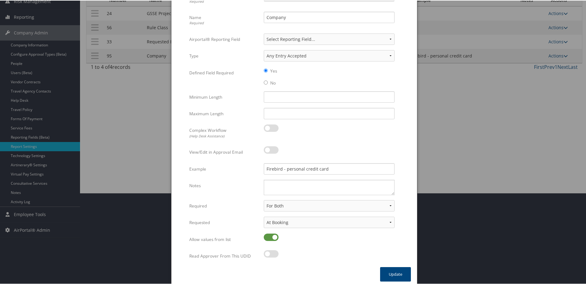
scroll to position [95, 0]
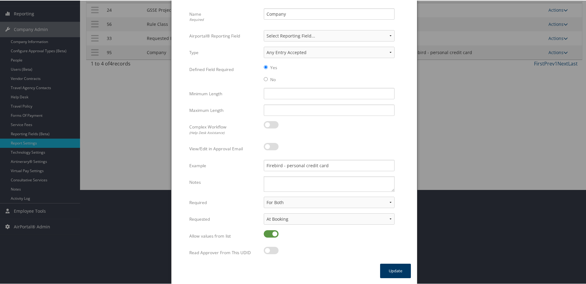
type input "90"
click at [397, 268] on button "Update" at bounding box center [395, 271] width 31 height 14
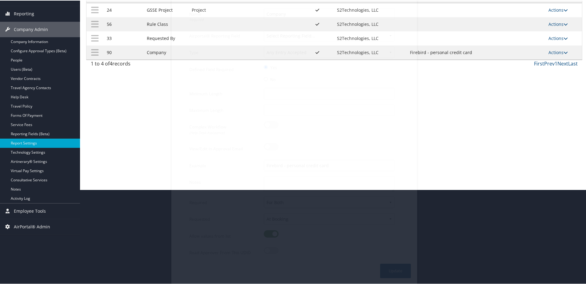
scroll to position [45, 0]
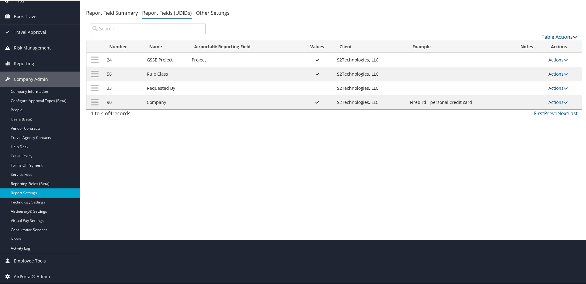
click at [561, 99] on td "Actions Update Report Field Values Upload Report Field Values Edit Delete" at bounding box center [564, 102] width 37 height 14
click at [560, 102] on link "Actions" at bounding box center [558, 102] width 19 height 6
click at [524, 108] on link "Update Report Field Values" at bounding box center [532, 111] width 66 height 10
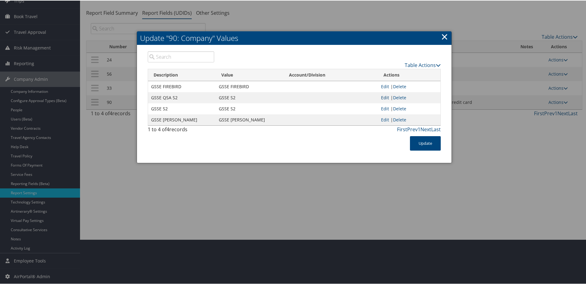
click at [383, 98] on link "Edit" at bounding box center [385, 97] width 8 height 6
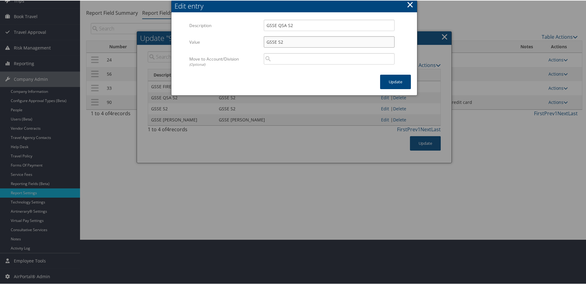
drag, startPoint x: 285, startPoint y: 42, endPoint x: 278, endPoint y: 42, distance: 7.1
click at [278, 42] on input "GSSE S2" at bounding box center [329, 41] width 131 height 11
type input "GSSE QSA S2"
click at [394, 81] on button "Update" at bounding box center [395, 81] width 31 height 14
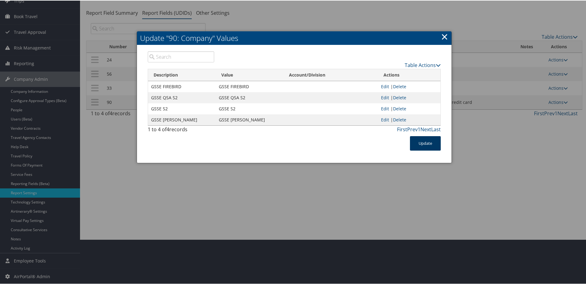
click at [421, 146] on button "Update" at bounding box center [425, 143] width 31 height 14
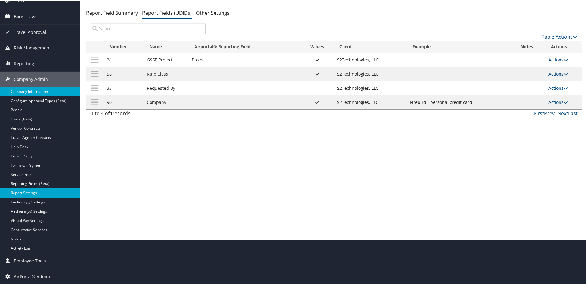
click at [31, 92] on link "Company Information" at bounding box center [40, 91] width 80 height 9
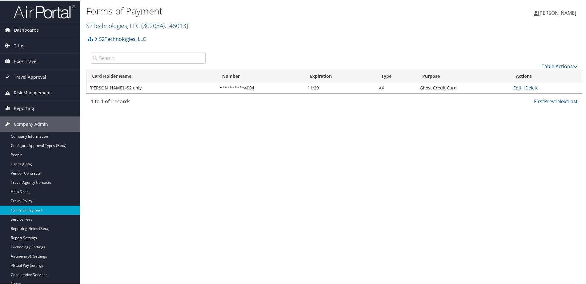
click at [551, 66] on link "Table Actions" at bounding box center [560, 65] width 36 height 7
click at [537, 73] on link "New Record" at bounding box center [539, 75] width 81 height 10
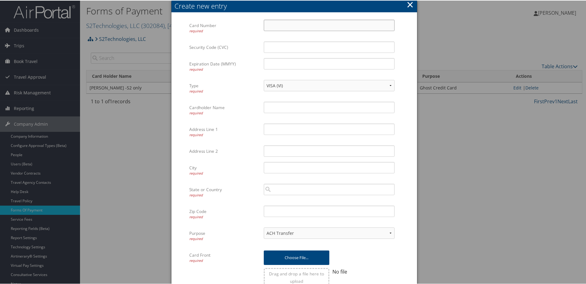
click at [284, 25] on input "Card Number required" at bounding box center [329, 24] width 131 height 11
type input "5569887118143066"
click at [276, 47] on input "Security Code (CVC)" at bounding box center [329, 46] width 131 height 11
click at [274, 50] on input "Security Code (CVC)" at bounding box center [329, 46] width 131 height 11
click at [280, 46] on input "5020" at bounding box center [329, 46] width 131 height 11
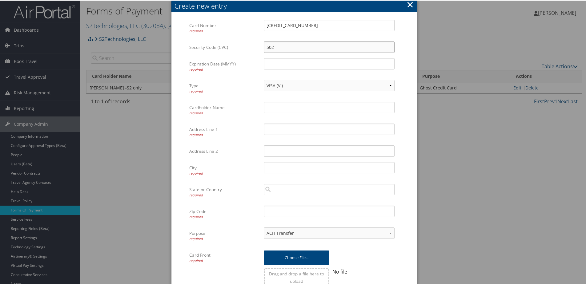
type input "502"
click at [275, 67] on input "Expiration Date (MMYY) required" at bounding box center [329, 63] width 131 height 11
type input "1029"
click at [276, 108] on input "Cardholder Name required" at bounding box center [329, 106] width 131 height 11
type input "Melanie Zemore"
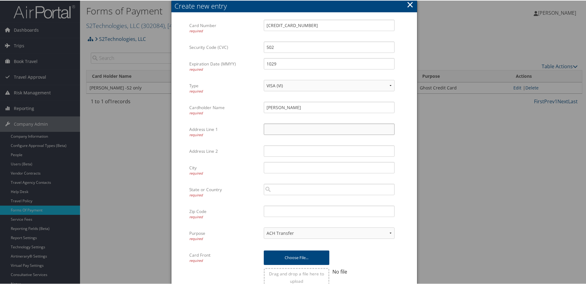
paste input "111 N 2nd Street"
type input "111 N 2nd Street"
paste input "Smithfield"
type input "Smithfield"
paste input "27577"
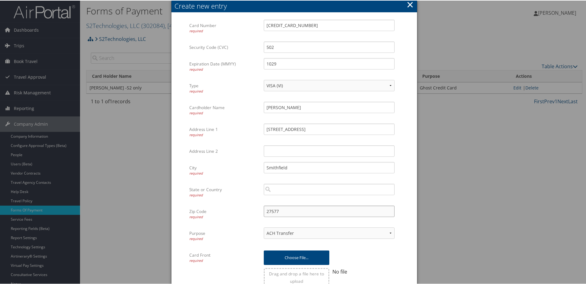
type input "27577"
click at [281, 238] on select "ACH Transfer Cash / Check (AR) Corporate Credit Card Ghost Credit Card Hotel Gu…" at bounding box center [329, 232] width 131 height 11
select select "2"
click at [264, 227] on select "ACH Transfer Cash / Check (AR) Corporate Credit Card Ghost Credit Card Hotel Gu…" at bounding box center [329, 232] width 131 height 11
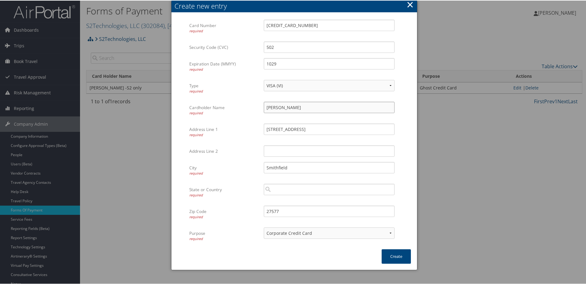
click at [307, 105] on input "Melanie Zemore" at bounding box center [329, 106] width 131 height 11
type input "Melanie Zemore - Sawdey only"
click at [392, 256] on button "Create" at bounding box center [396, 256] width 29 height 14
click at [300, 189] on input "search" at bounding box center [329, 188] width 131 height 11
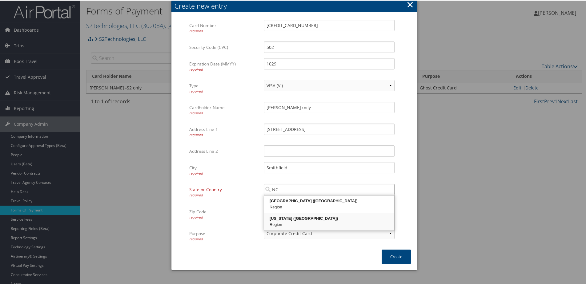
click at [294, 217] on div "North Carolina (NC)" at bounding box center [329, 218] width 128 height 6
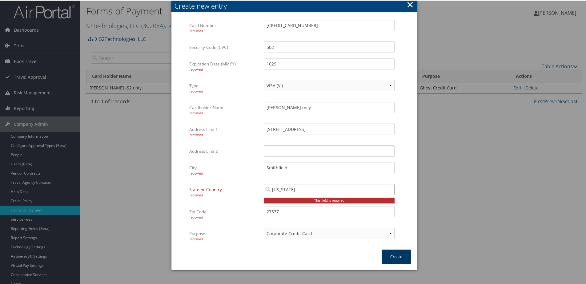
type input "North Carolina"
click at [390, 255] on button "Create" at bounding box center [396, 256] width 29 height 14
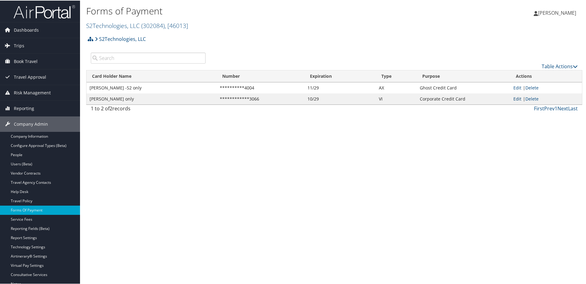
click at [513, 99] on link "Edit" at bounding box center [517, 98] width 8 height 6
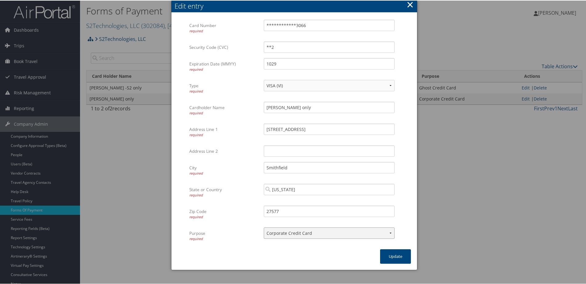
click at [322, 233] on select "ACH Transfer Cash / Check (AR) Corporate Credit Card Ghost Credit Card Hotel Gu…" at bounding box center [329, 232] width 131 height 11
select select "6"
click at [264, 227] on select "ACH Transfer Cash / Check (AR) Corporate Credit Card Ghost Credit Card Hotel Gu…" at bounding box center [329, 232] width 131 height 11
click at [389, 255] on button "Update" at bounding box center [395, 256] width 31 height 14
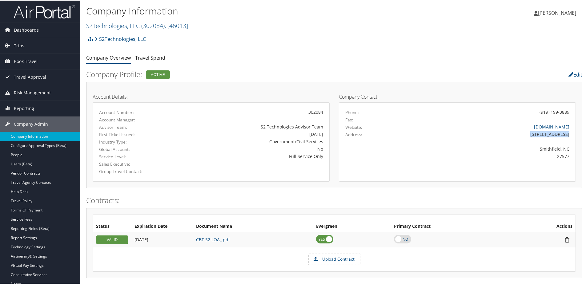
drag, startPoint x: 532, startPoint y: 134, endPoint x: 568, endPoint y: 137, distance: 36.7
click at [568, 137] on div "111 N 2nd Street" at bounding box center [486, 134] width 175 height 6
copy div "111 N 2nd Street"
drag, startPoint x: 536, startPoint y: 151, endPoint x: 559, endPoint y: 151, distance: 22.5
click at [559, 151] on div "Smithfield, NC" at bounding box center [487, 148] width 166 height 6
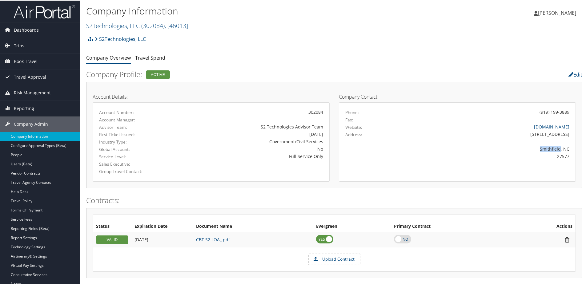
copy div "Smithfield"
drag, startPoint x: 554, startPoint y: 158, endPoint x: 567, endPoint y: 160, distance: 13.4
click at [567, 160] on div "27577" at bounding box center [457, 156] width 233 height 7
copy div "27577"
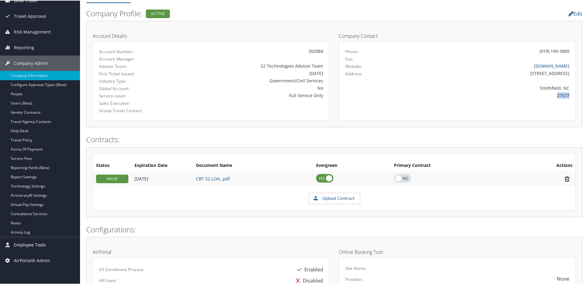
scroll to position [62, 0]
click at [21, 174] on link "Report Settings" at bounding box center [40, 175] width 80 height 9
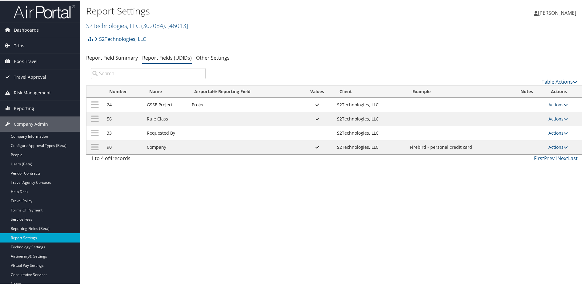
click at [554, 104] on link "Actions" at bounding box center [558, 104] width 19 height 6
click at [532, 115] on link "Update Report Field Values" at bounding box center [532, 113] width 66 height 10
